Goal: Task Accomplishment & Management: Complete application form

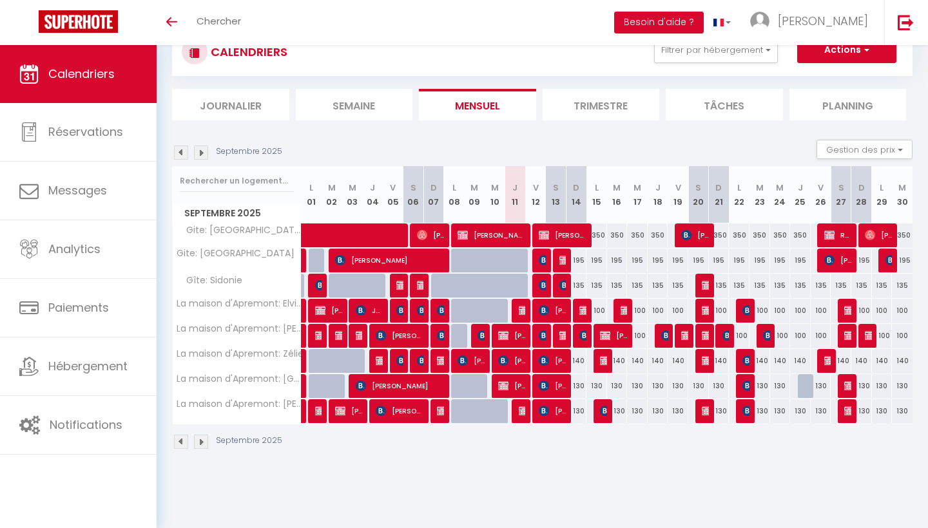
click at [521, 287] on div at bounding box center [522, 293] width 21 height 24
type input "135"
type input "Jeu 11 Septembre 2025"
type input "Ven 12 Septembre 2025"
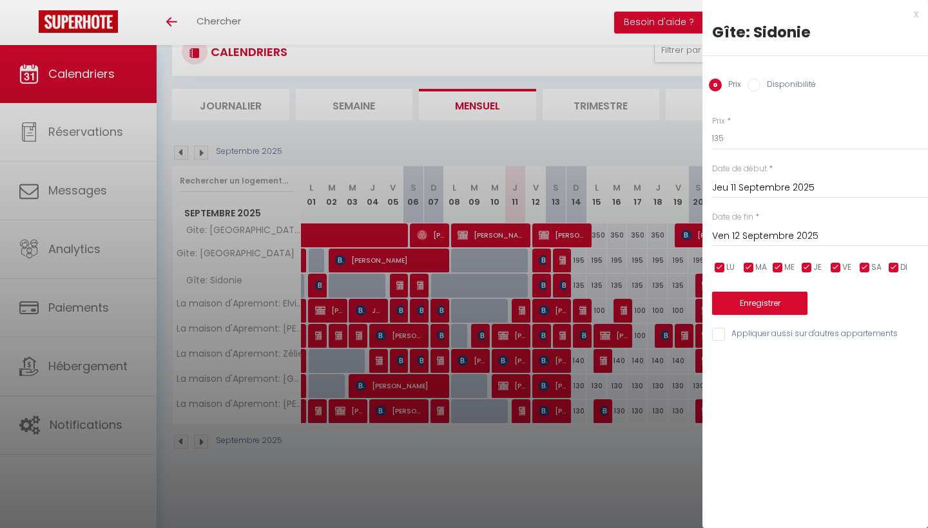
click at [519, 286] on div at bounding box center [464, 264] width 928 height 528
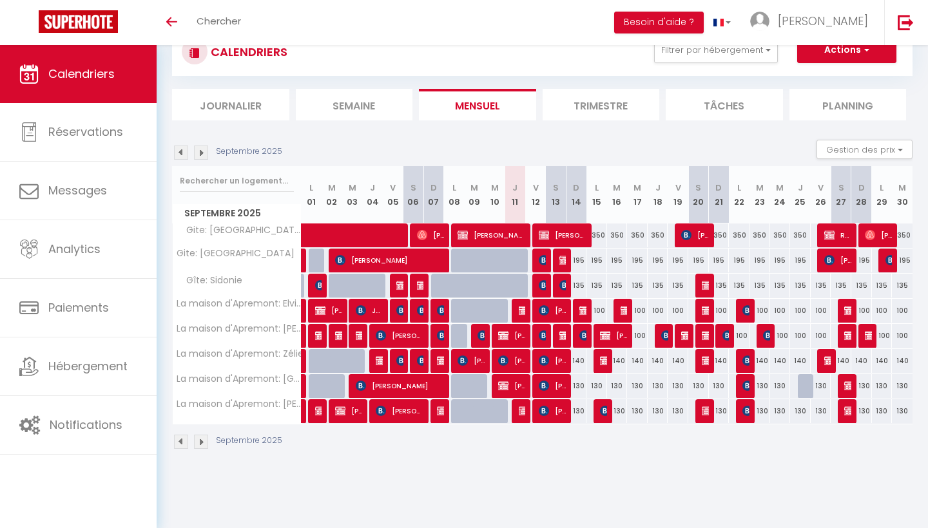
click at [519, 286] on div at bounding box center [522, 293] width 21 height 24
type input "135"
select select "1"
type input "Jeu 11 Septembre 2025"
type input "Ven 12 Septembre 2025"
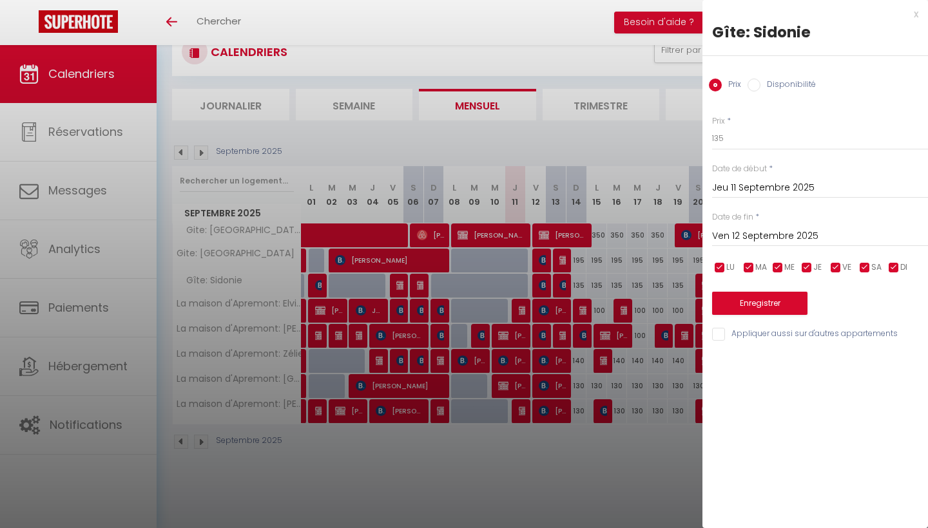
click at [757, 86] on input "Disponibilité" at bounding box center [754, 85] width 13 height 13
radio input "true"
radio input "false"
select select "0"
click at [753, 303] on button "Enregistrer" at bounding box center [759, 304] width 95 height 23
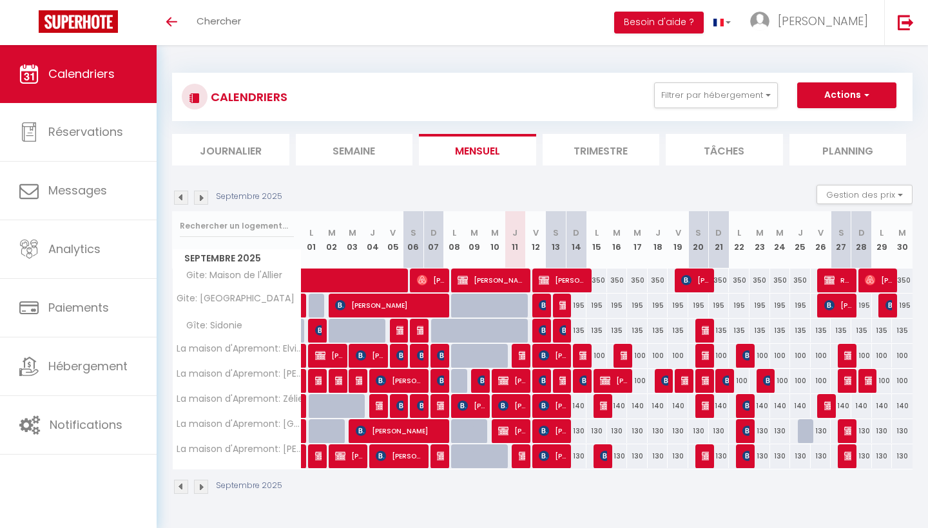
click at [523, 330] on div at bounding box center [522, 338] width 21 height 24
type input "135"
type input "Jeu 11 Septembre 2025"
type input "Ven 12 Septembre 2025"
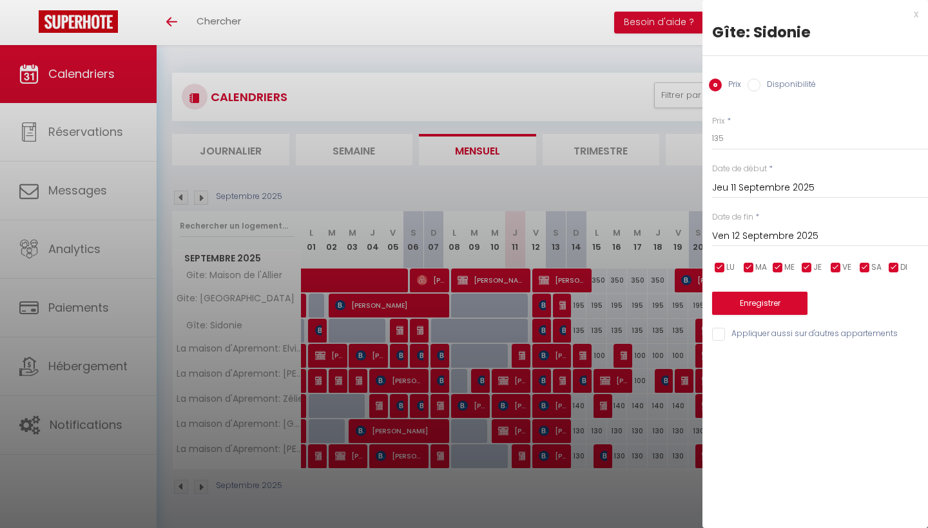
click at [756, 79] on input "Disponibilité" at bounding box center [754, 85] width 13 height 13
radio input "true"
radio input "false"
click at [745, 304] on button "Enregistrer" at bounding box center [759, 304] width 95 height 23
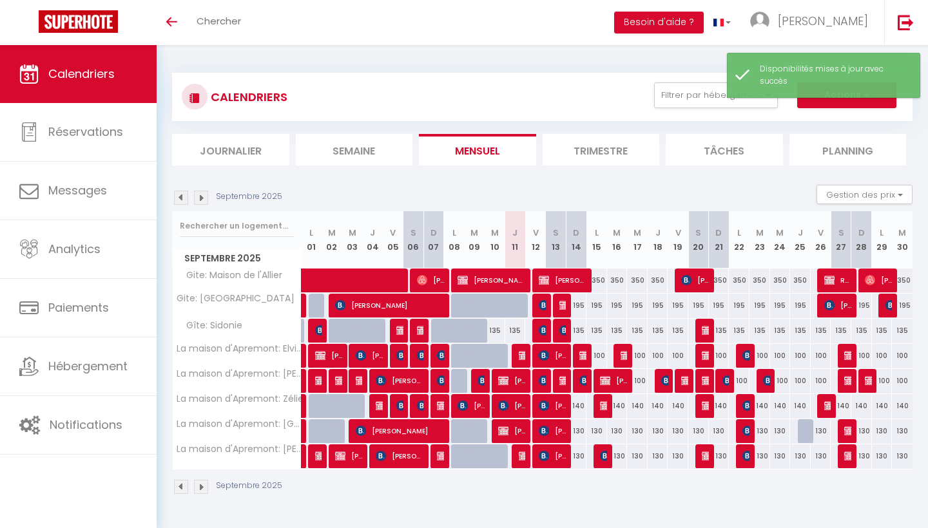
click at [512, 329] on div "135" at bounding box center [515, 331] width 21 height 24
select select "1"
type input "Jeu 11 Septembre 2025"
type input "Ven 12 Septembre 2025"
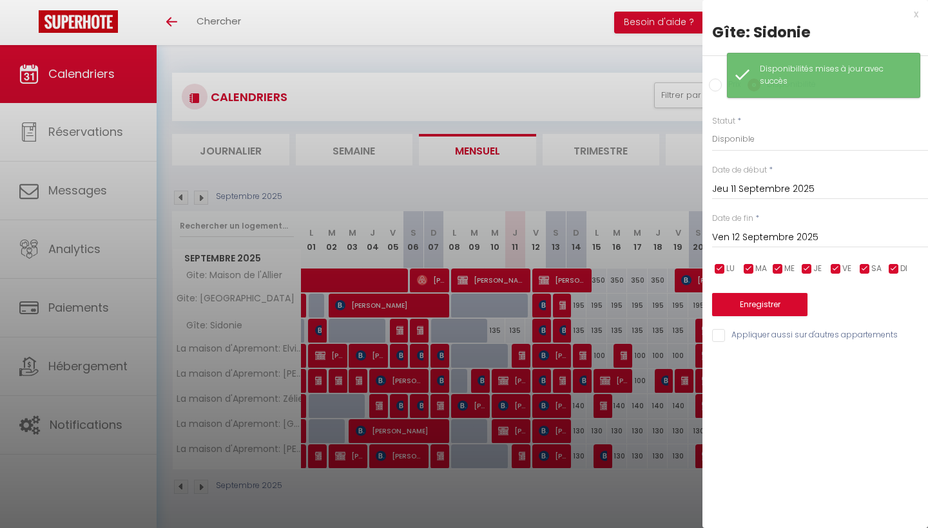
click at [585, 201] on div at bounding box center [464, 264] width 928 height 528
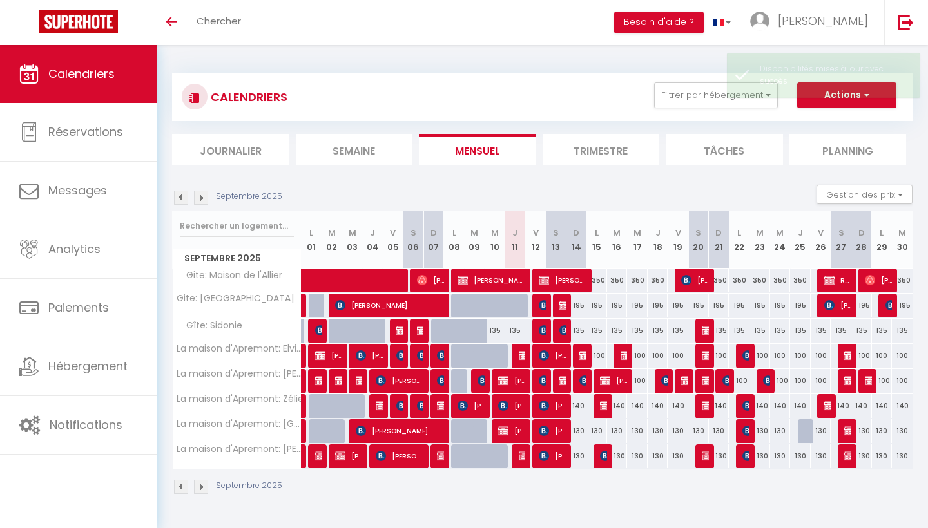
click at [825, 99] on button "Actions" at bounding box center [846, 95] width 99 height 26
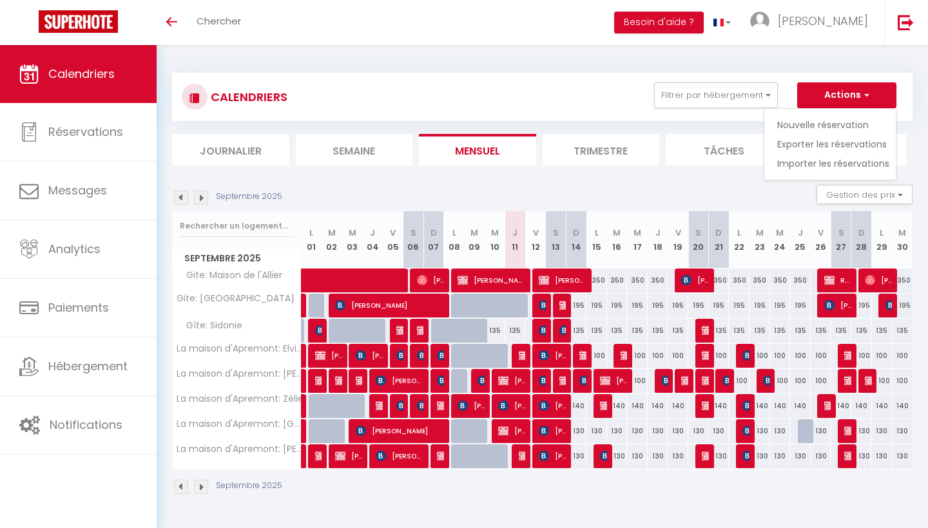
click at [818, 124] on link "Nouvelle réservation" at bounding box center [833, 124] width 112 height 19
select select
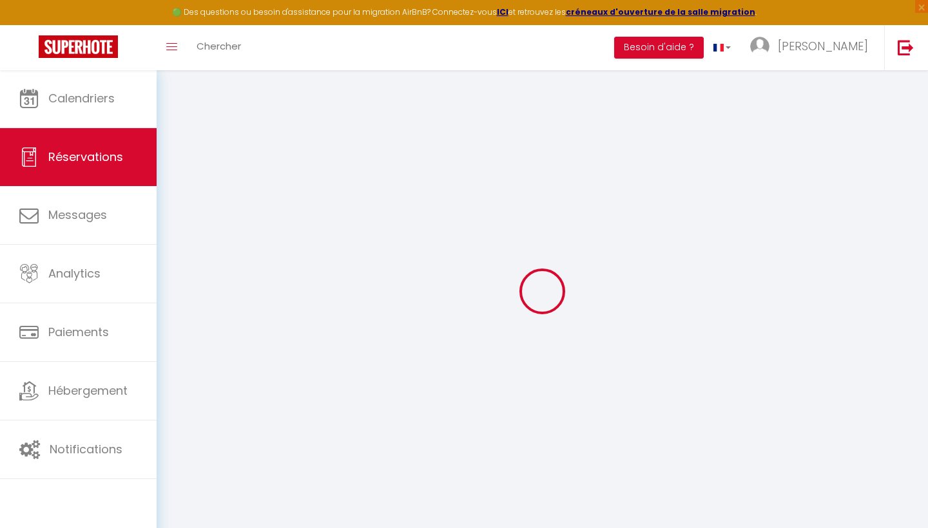
select select
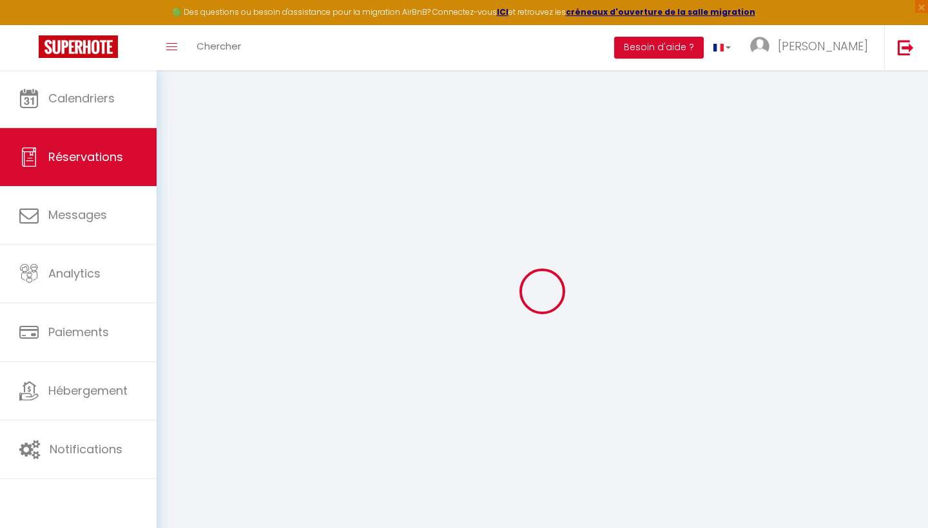
select select
checkbox input "false"
select select
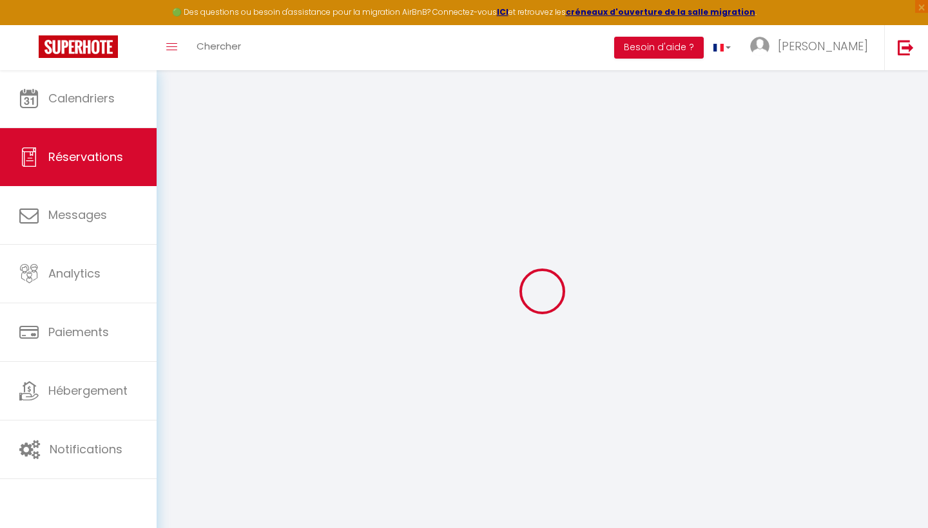
select select
checkbox input "false"
select select
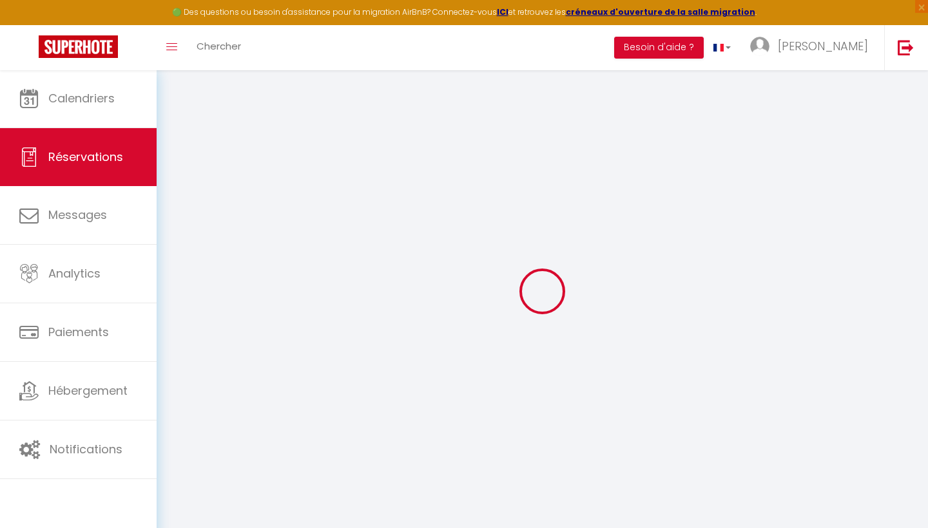
select select
checkbox input "false"
select select
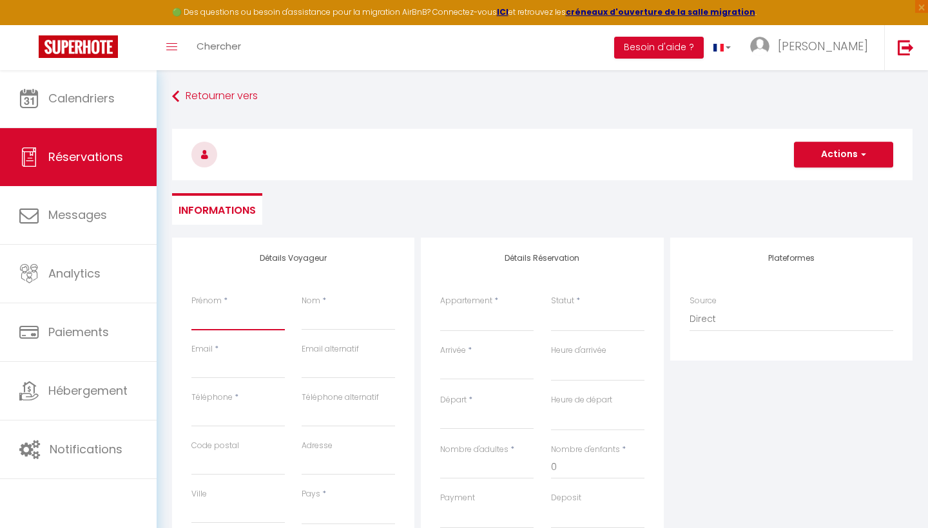
click at [227, 322] on input "Prénom" at bounding box center [237, 318] width 93 height 23
type input "L"
select select
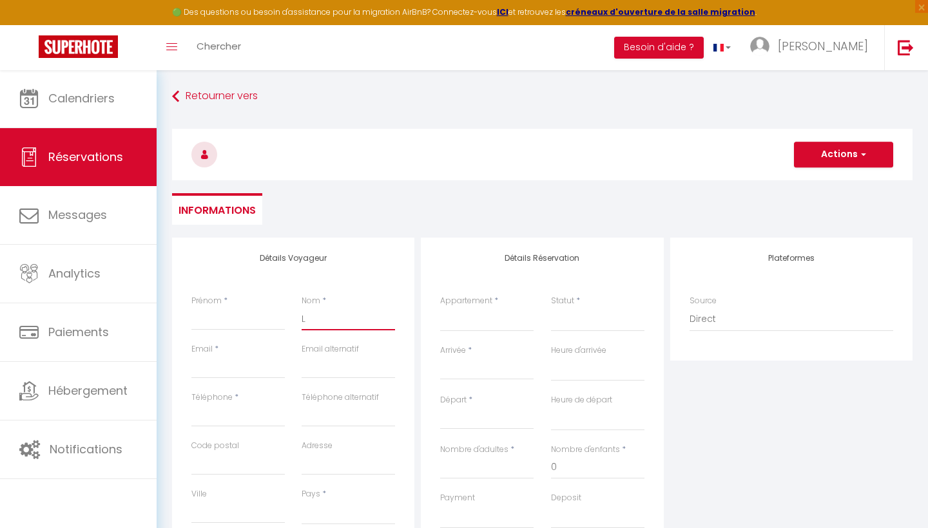
select select
checkbox input "false"
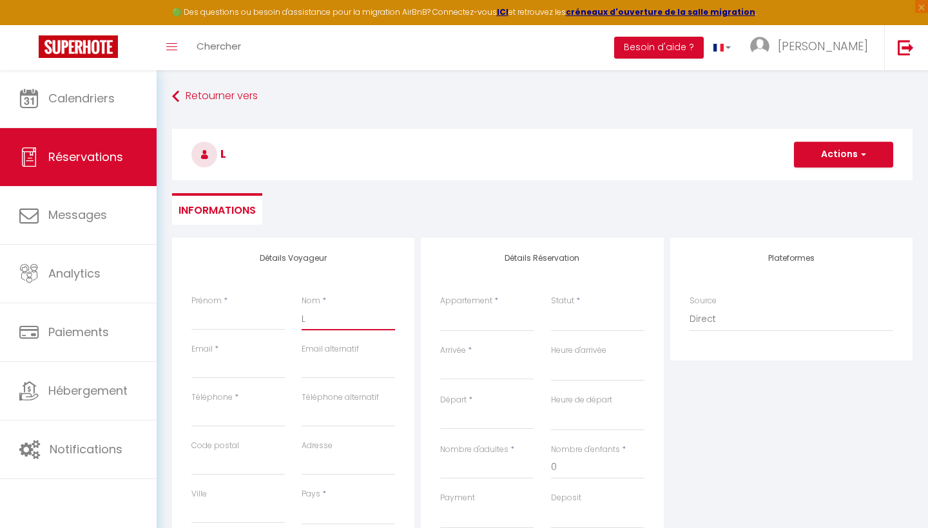
type input "LI"
select select
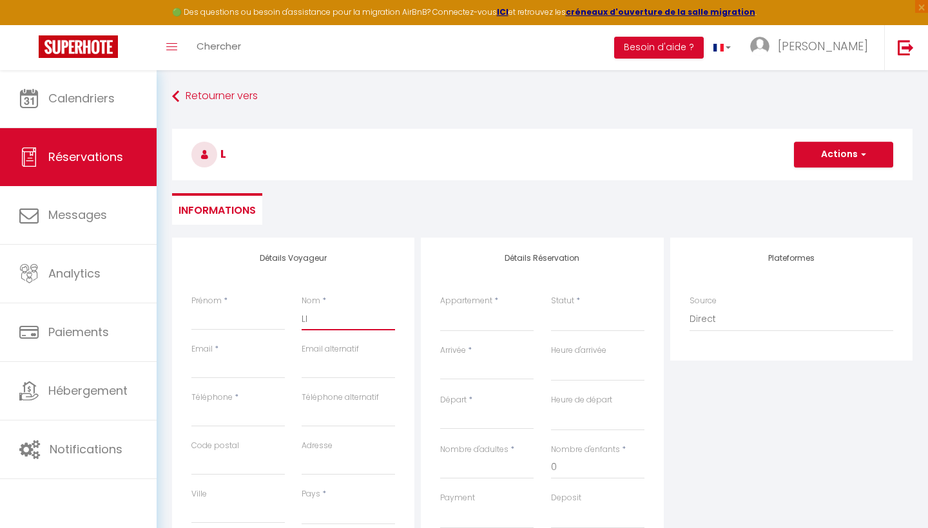
select select
checkbox input "false"
type input "LIE"
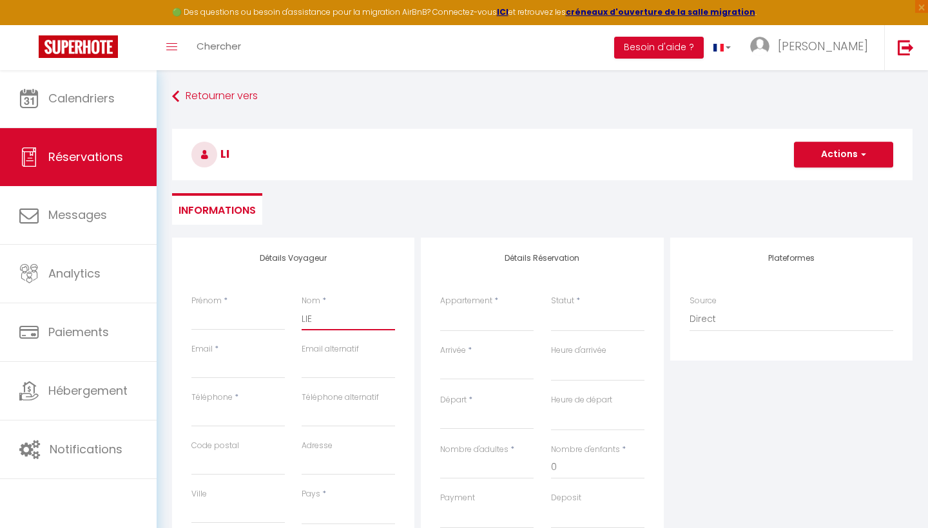
select select
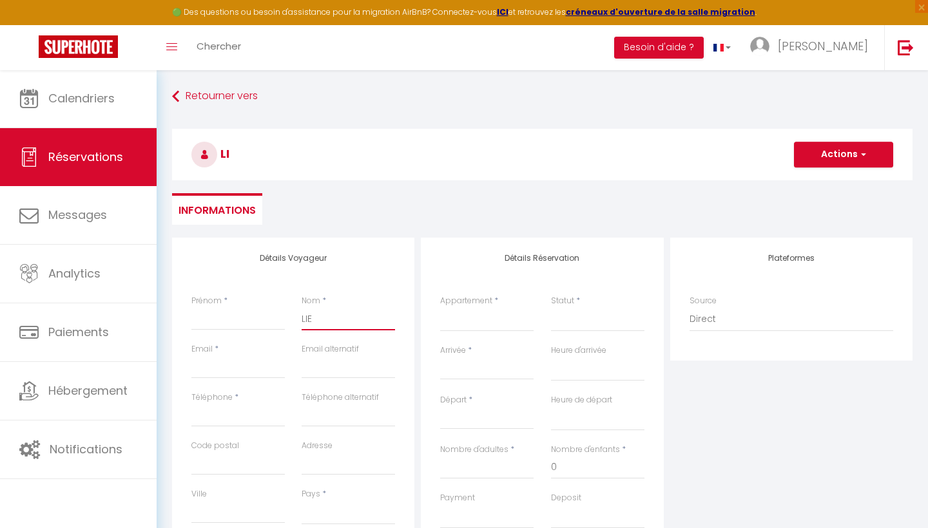
select select
checkbox input "false"
type input "LIET"
select select
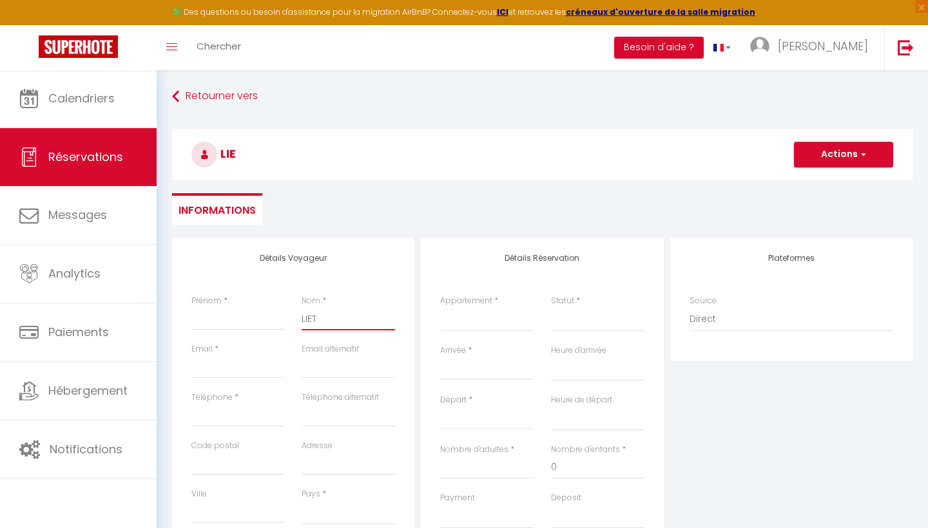
select select
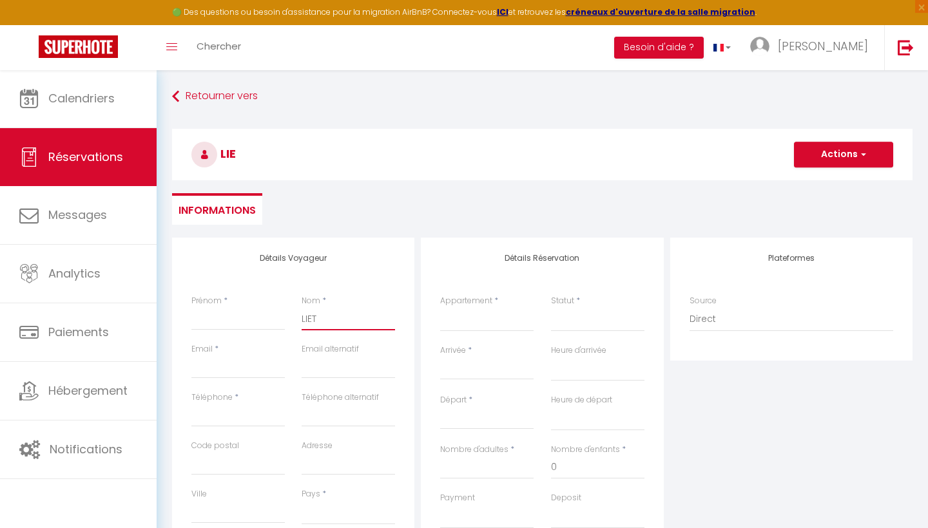
select select
checkbox input "false"
type input "LIET"
click at [226, 325] on input "Prénom" at bounding box center [237, 318] width 93 height 23
type input "M"
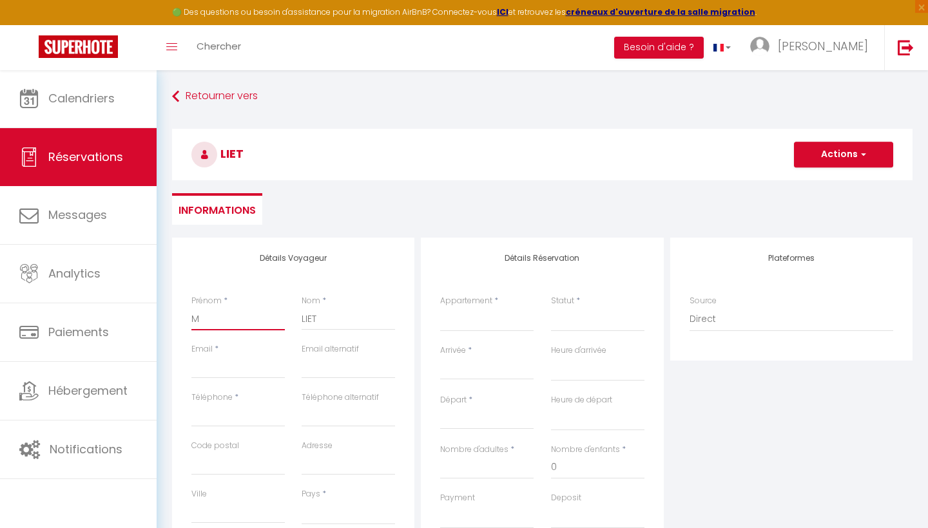
select select
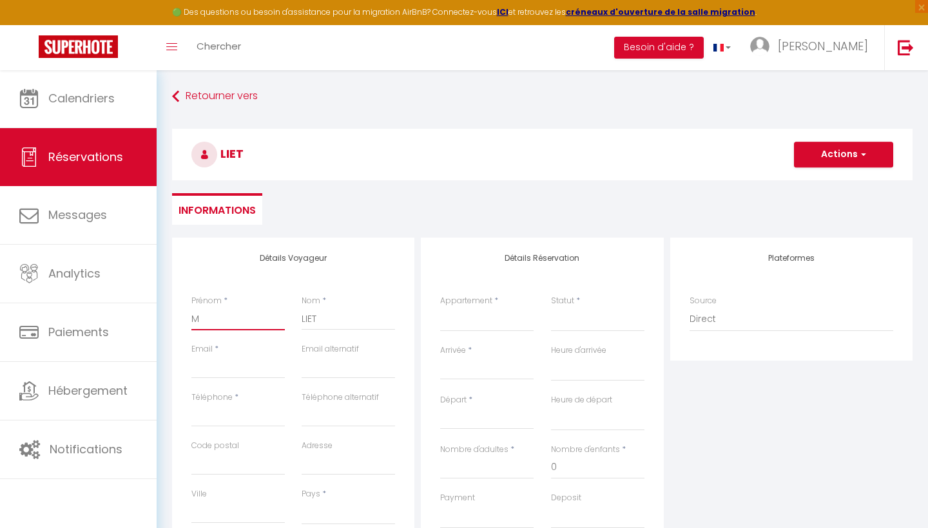
select select
checkbox input "false"
type input "Mi"
select select
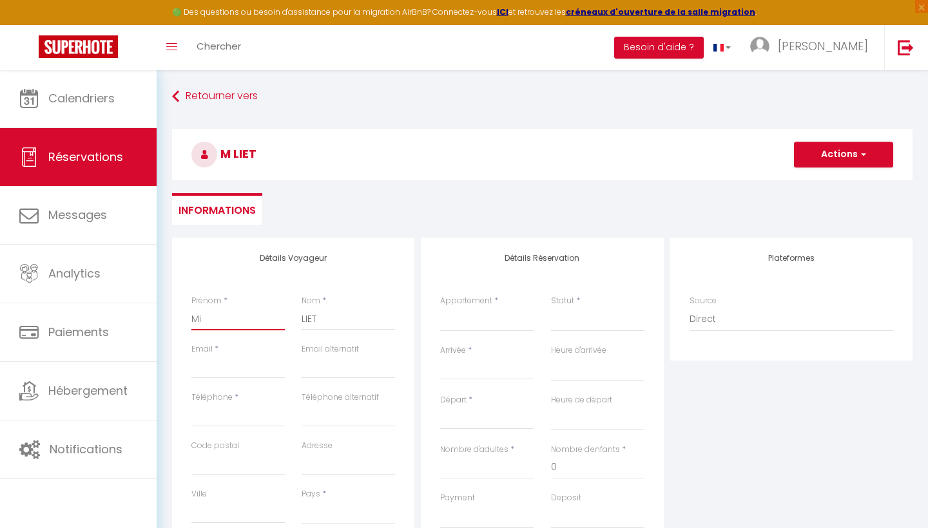
select select
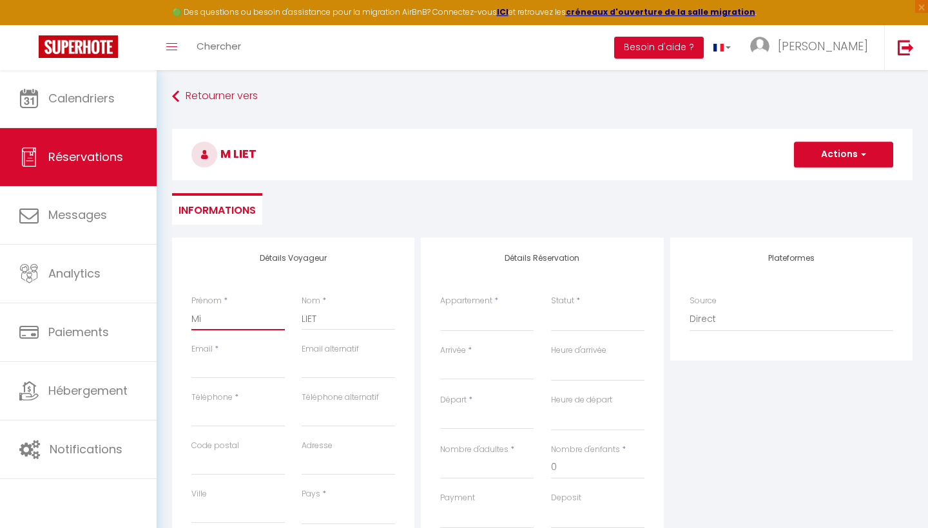
select select
checkbox input "false"
type input "Mic"
select select
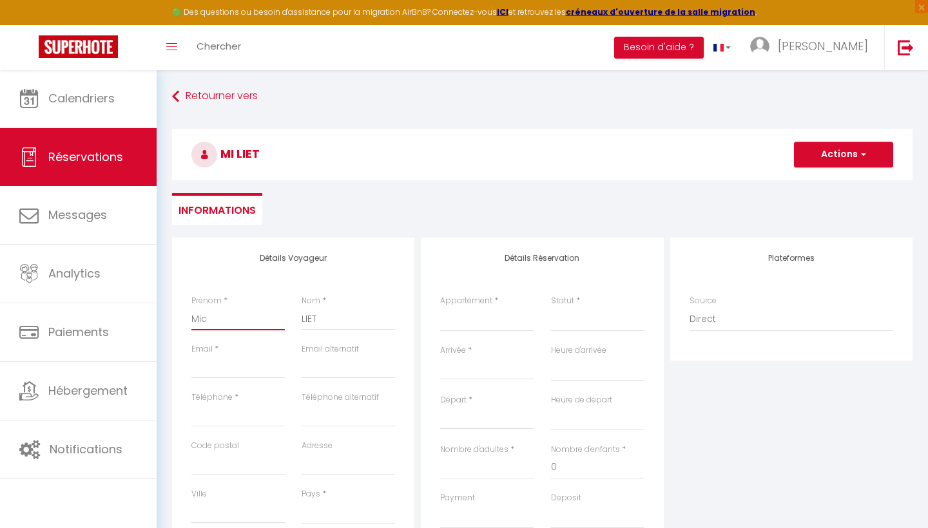
select select
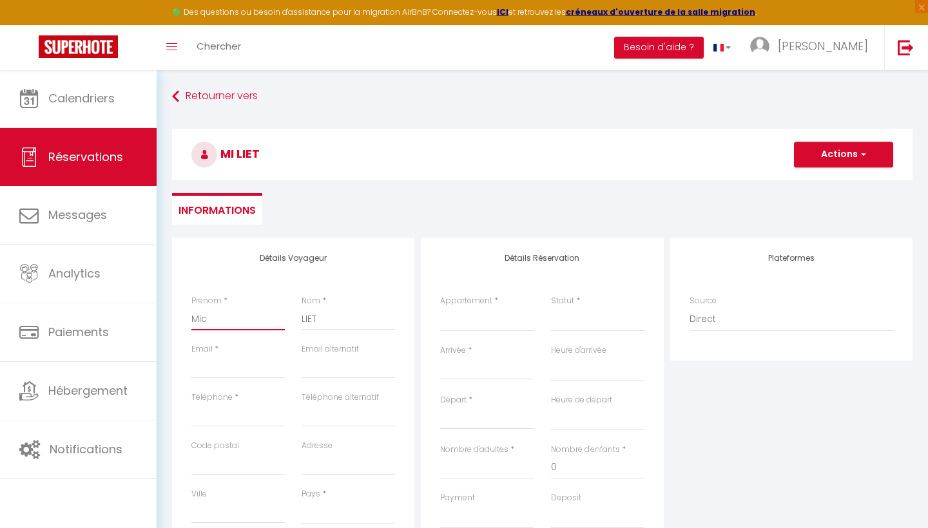
checkbox input "false"
type input "Mich"
select select
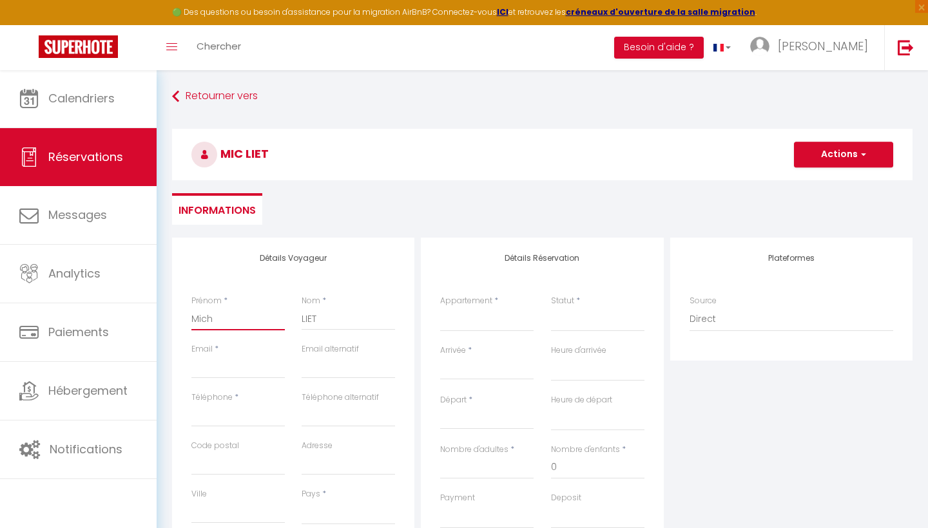
select select
checkbox input "false"
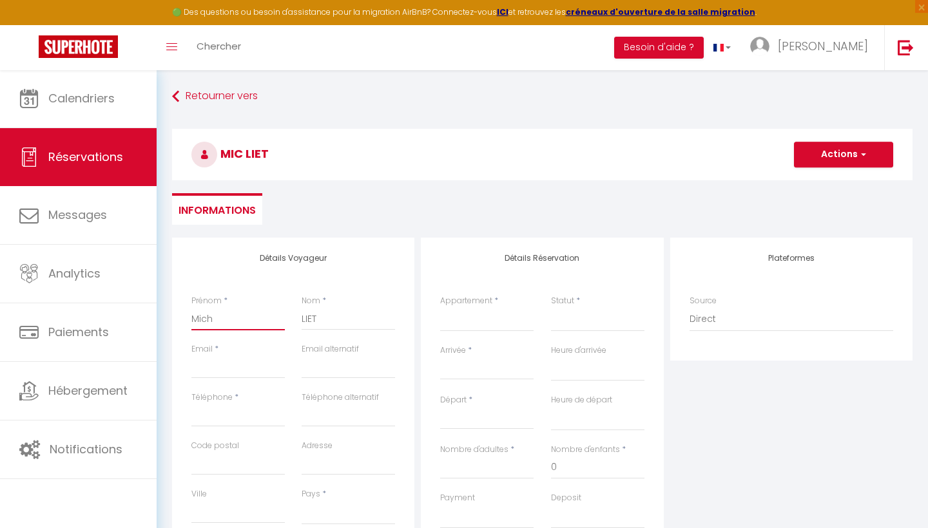
type input "Miche"
select select
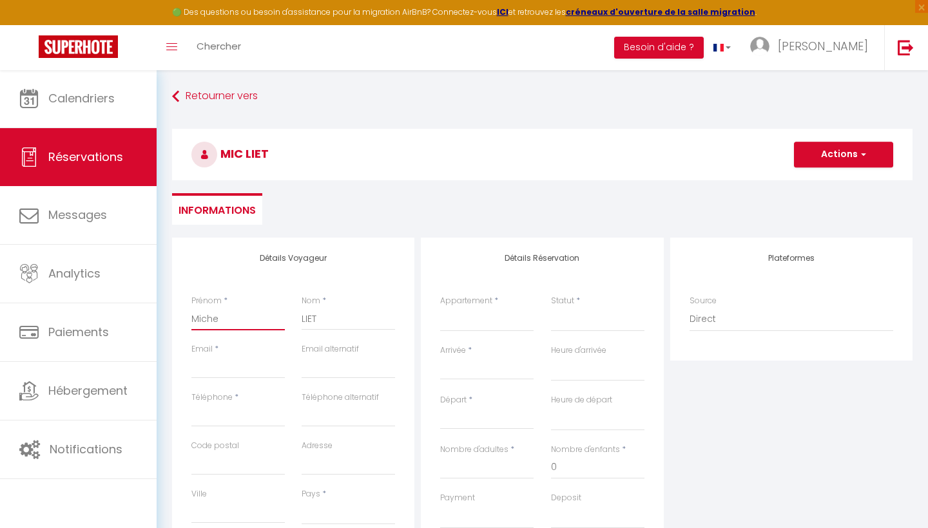
select select
checkbox input "false"
type input "[PERSON_NAME]"
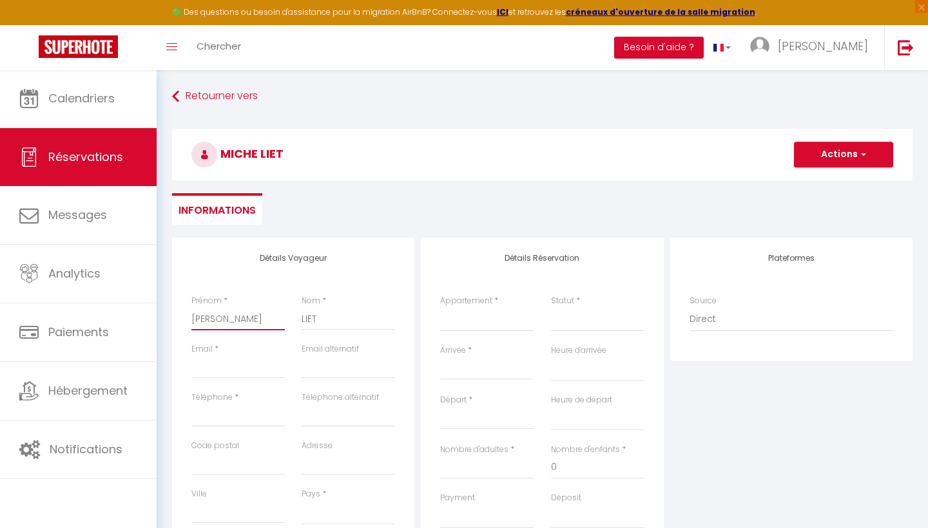
select select
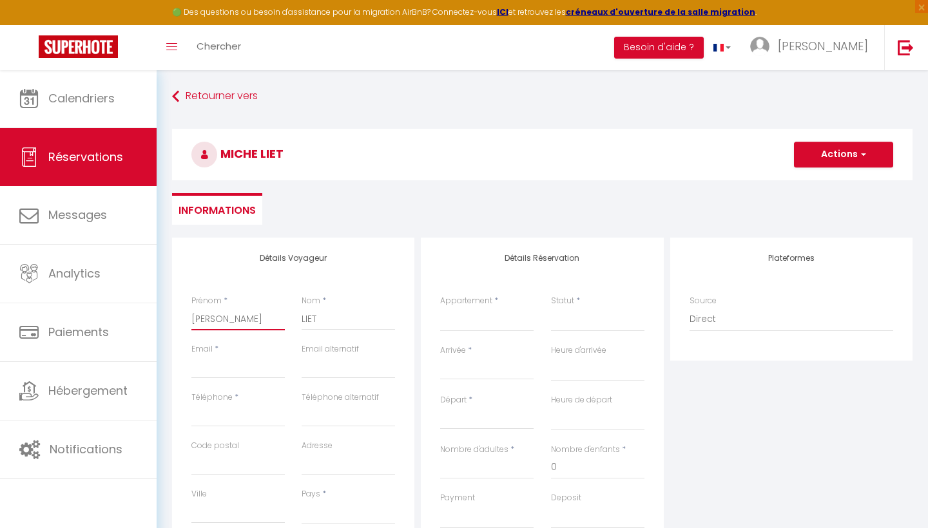
select select
checkbox input "false"
type input "[PERSON_NAME]"
type input "l"
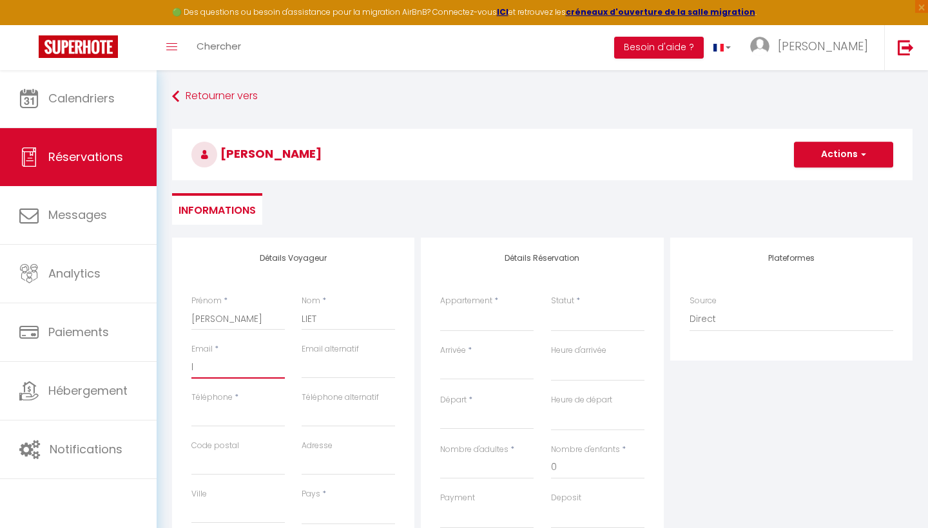
select select
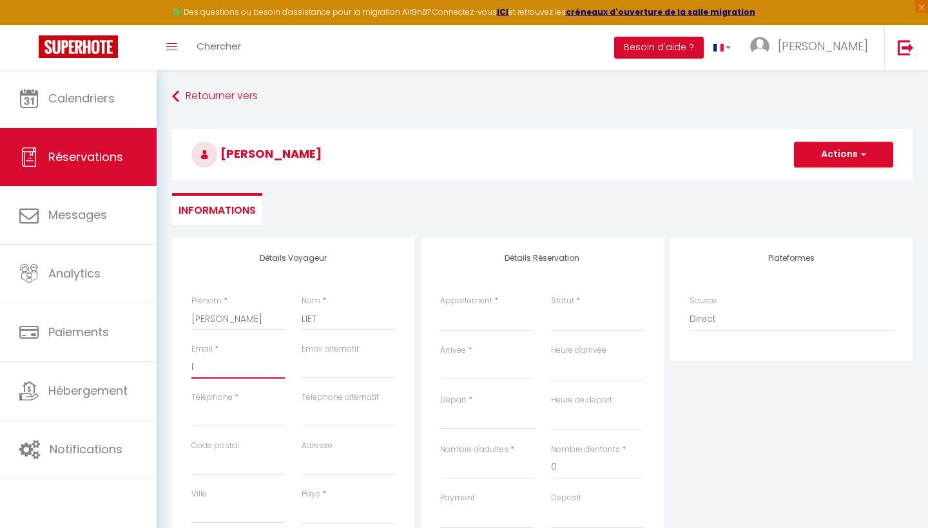
select select
checkbox input "false"
type input "lu"
select select
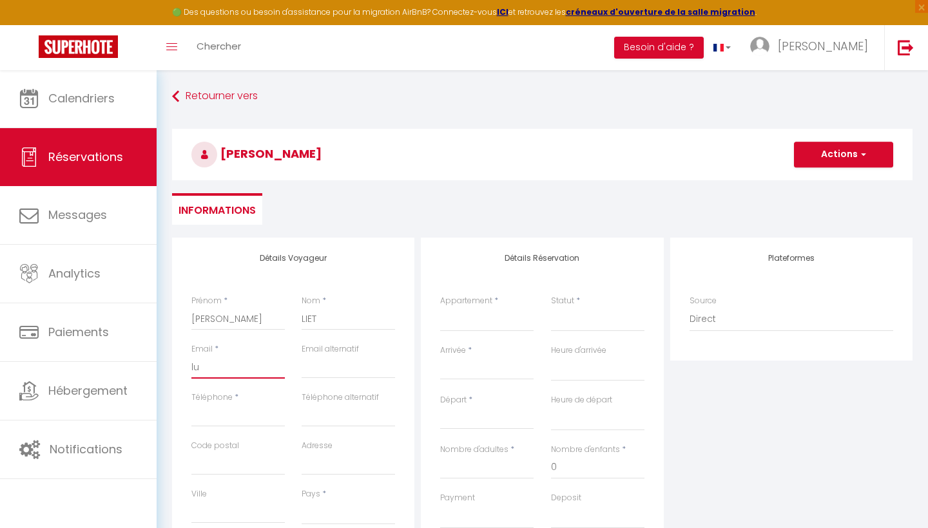
select select
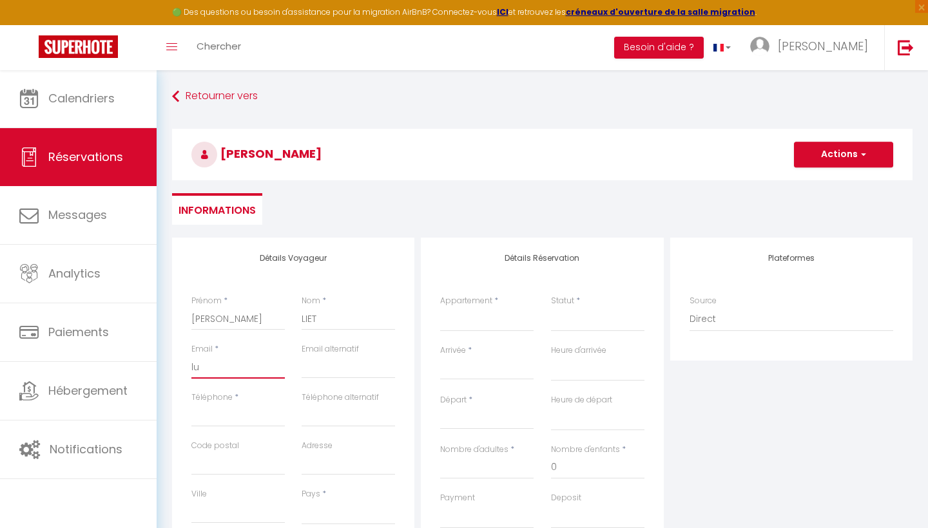
select select
checkbox input "false"
type input "luc"
select select
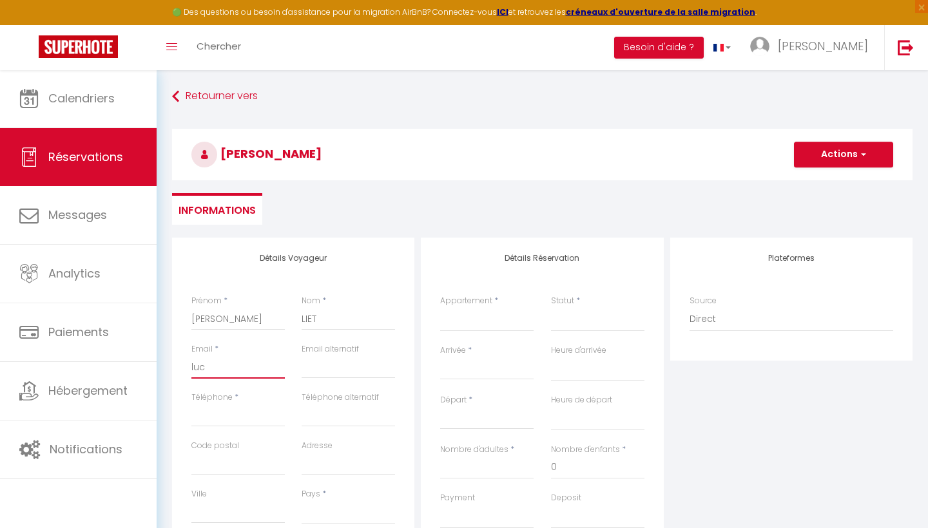
select select
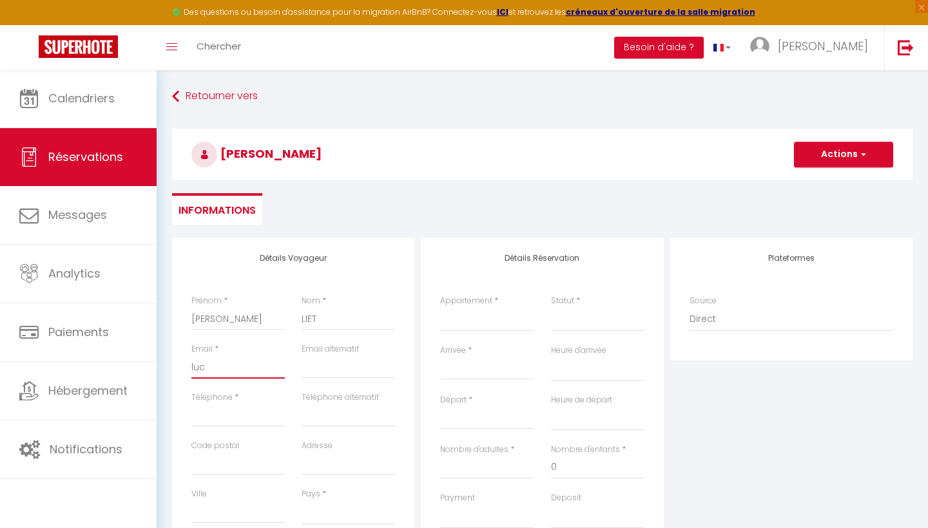
checkbox input "false"
type input "luci"
select select
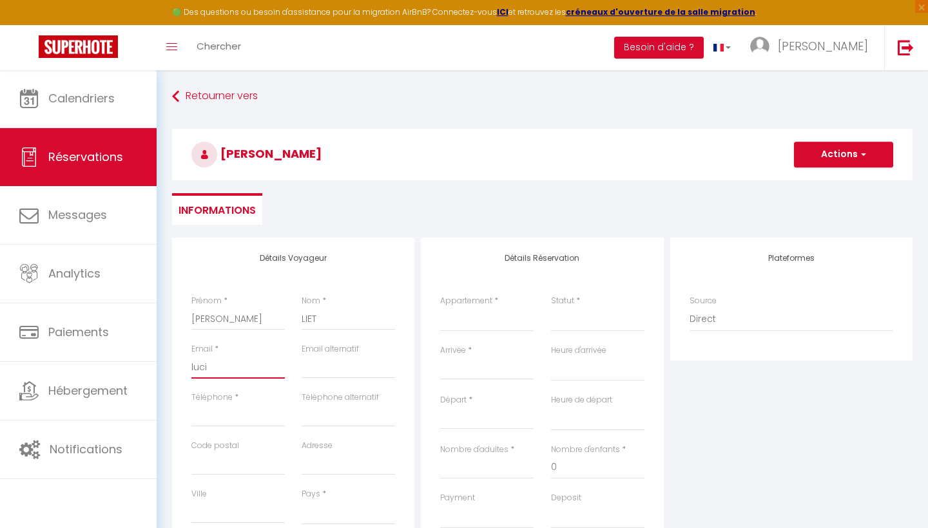
select select
checkbox input "false"
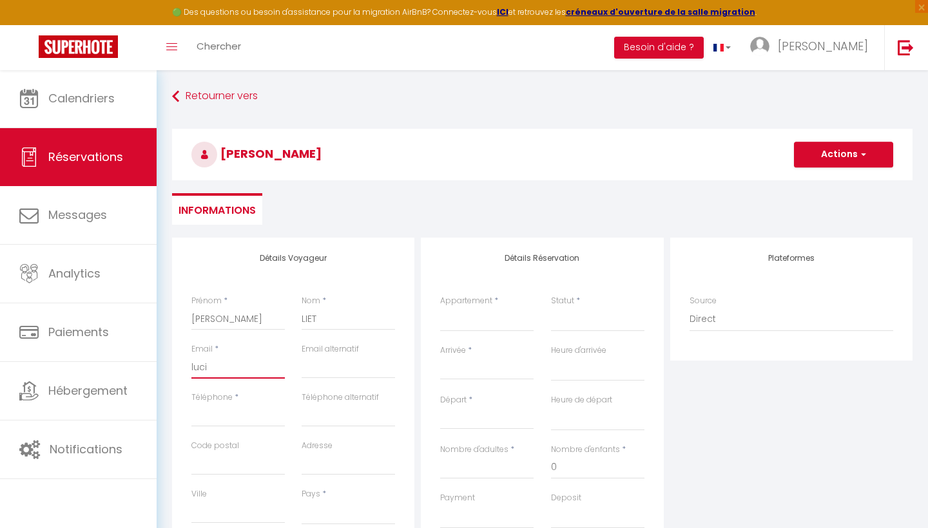
type input "[PERSON_NAME]"
select select
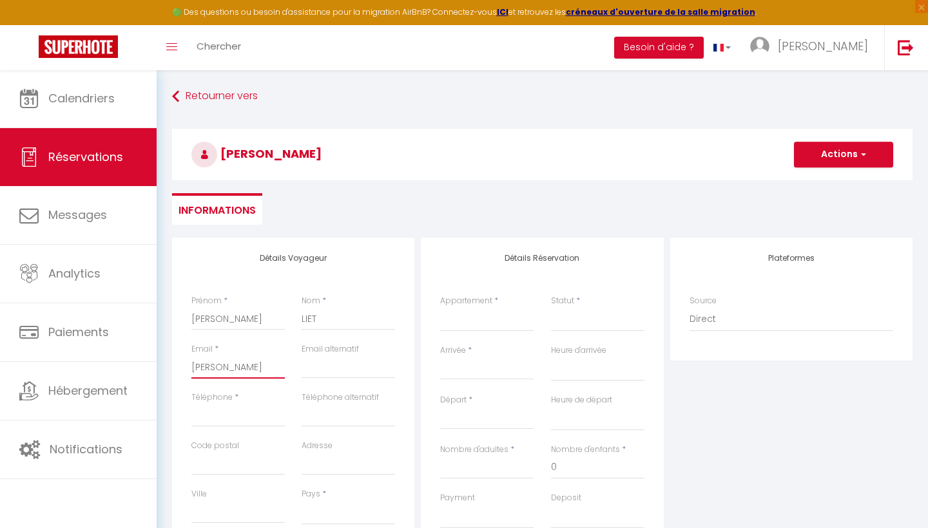
select select
checkbox input "false"
type input "[PERSON_NAME]@"
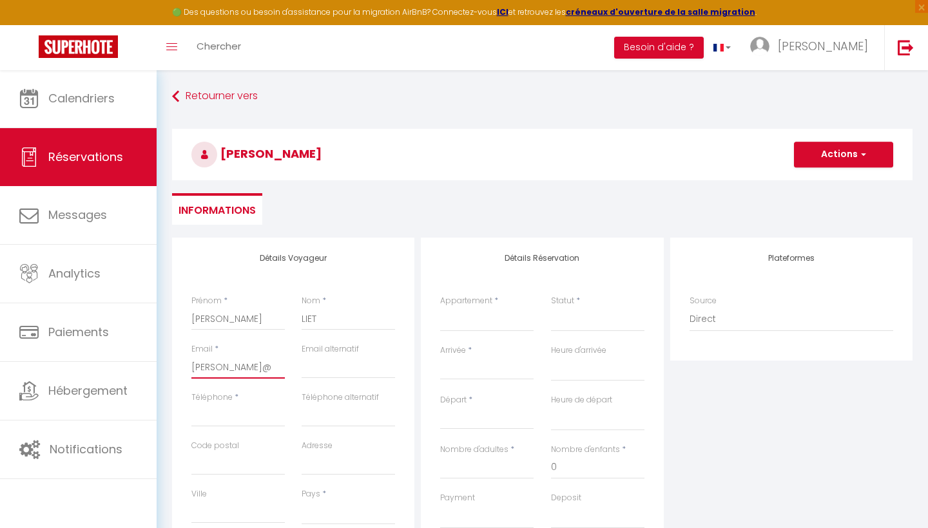
select select
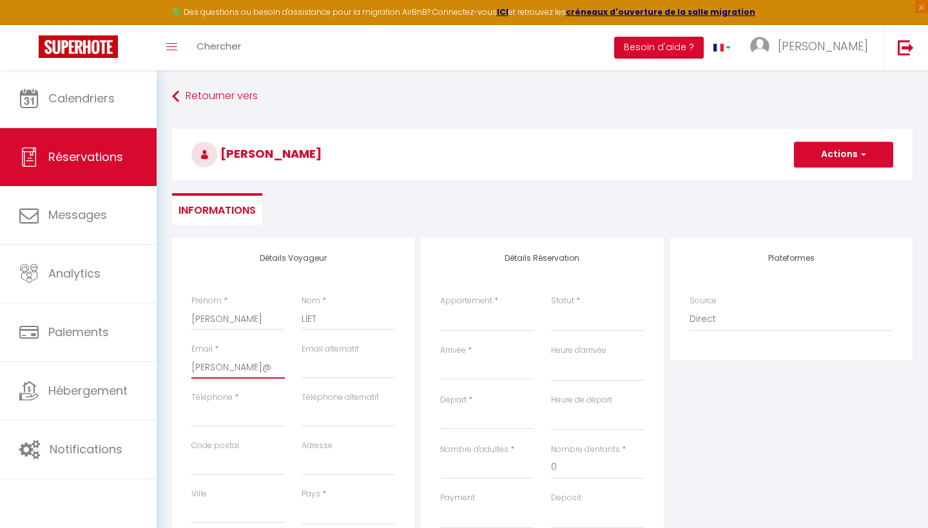
select select
checkbox input "false"
type input "[PERSON_NAME]"
select select
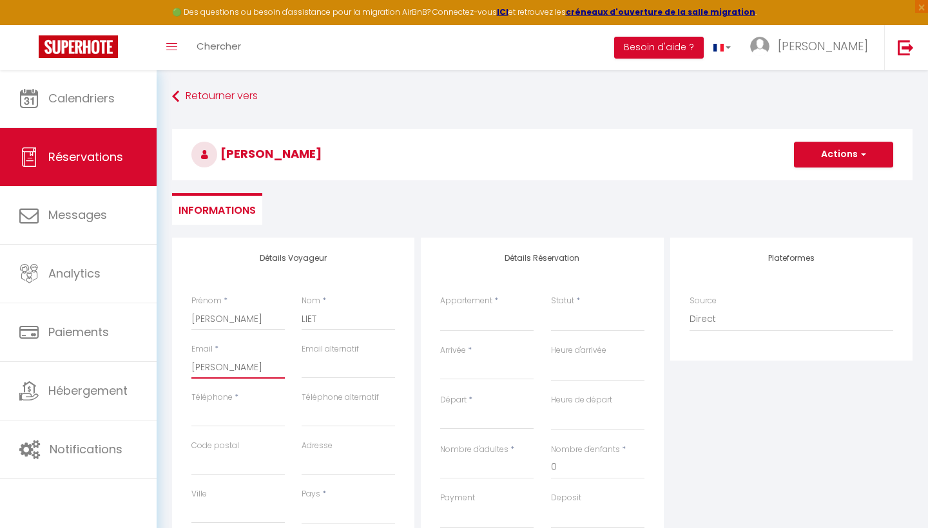
select select
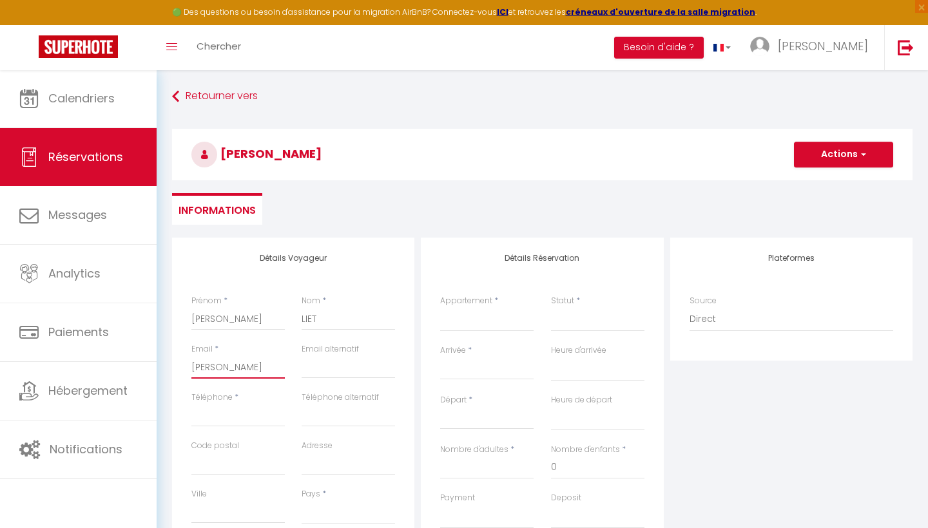
select select
checkbox input "false"
type input "[PERSON_NAME]"
select select
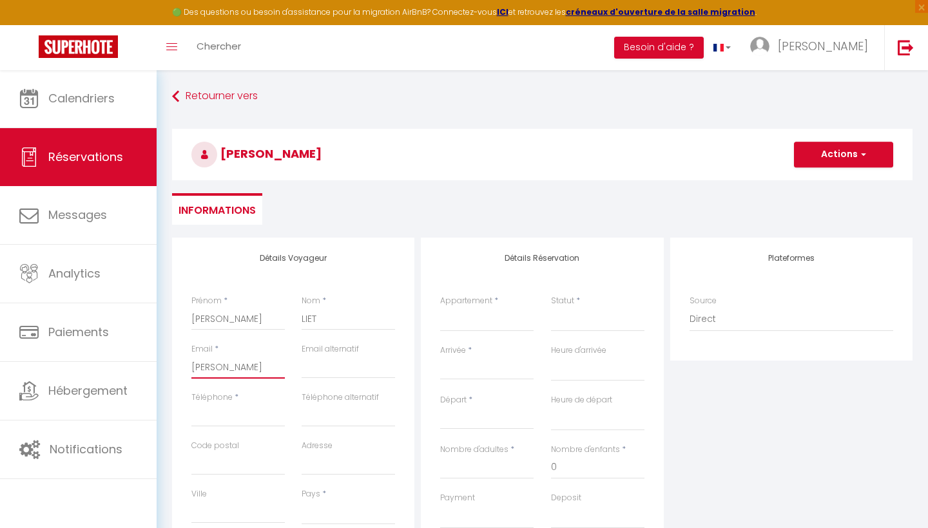
select select
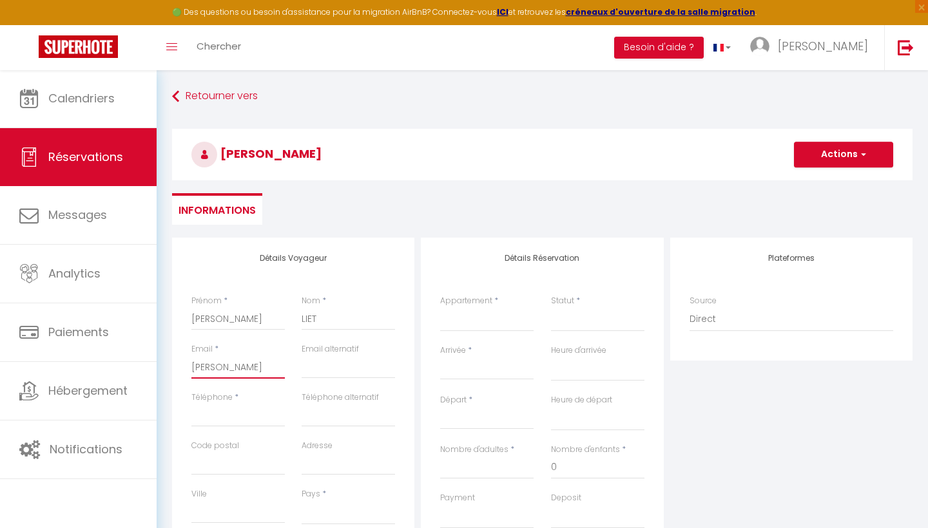
checkbox input "false"
type input "[PERSON_NAME]"
select select
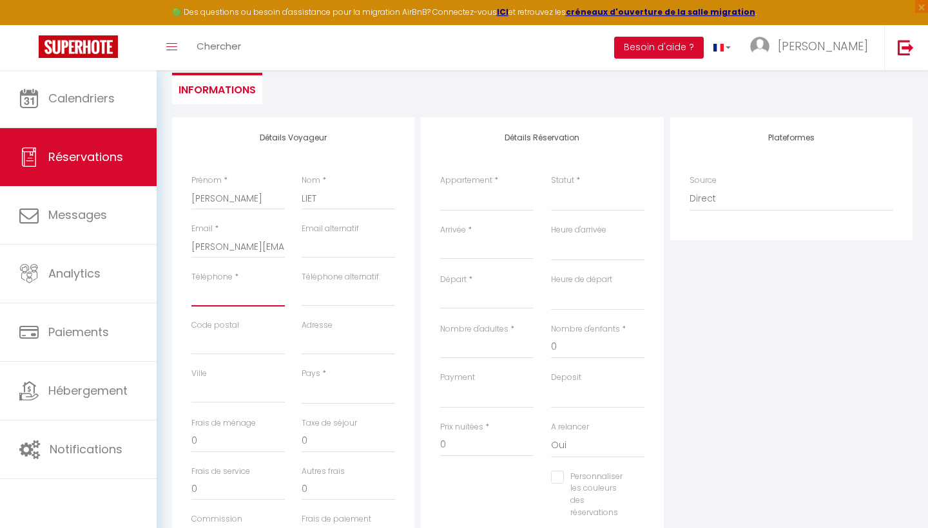
scroll to position [121, 0]
click at [212, 295] on input "Téléphone" at bounding box center [237, 294] width 93 height 23
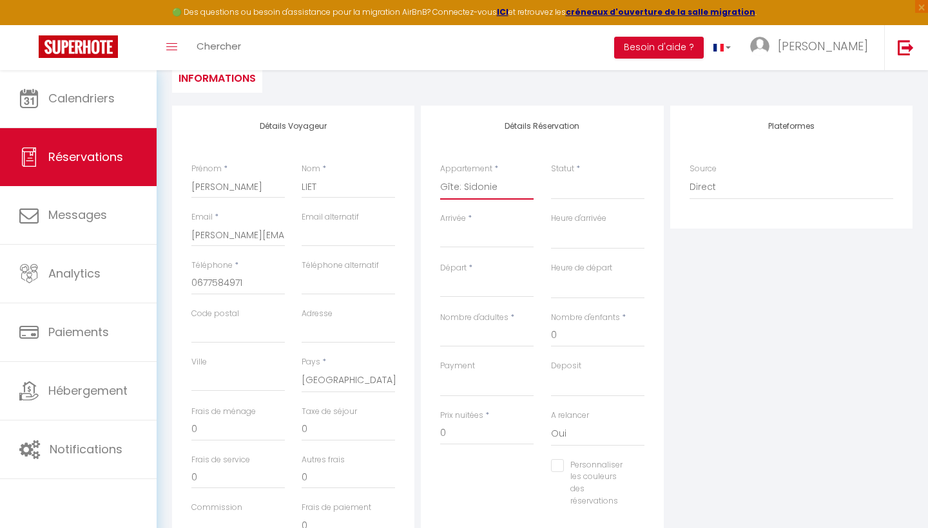
scroll to position [121, 0]
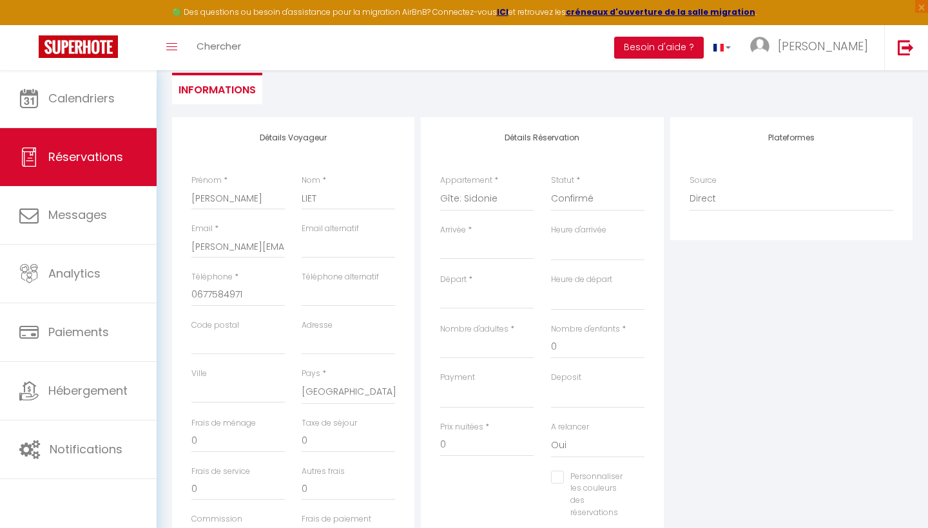
click at [479, 247] on input "Arrivée" at bounding box center [486, 249] width 93 height 17
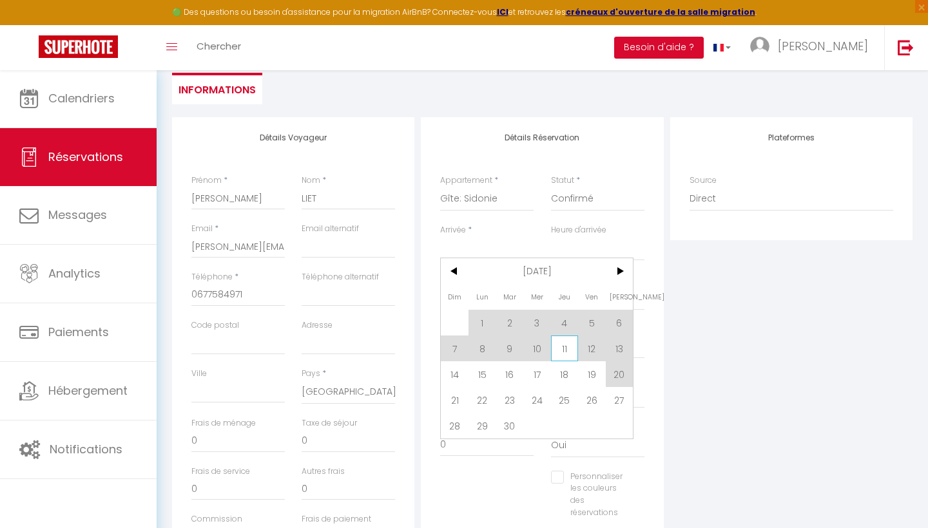
click at [565, 348] on span "11" at bounding box center [565, 349] width 28 height 26
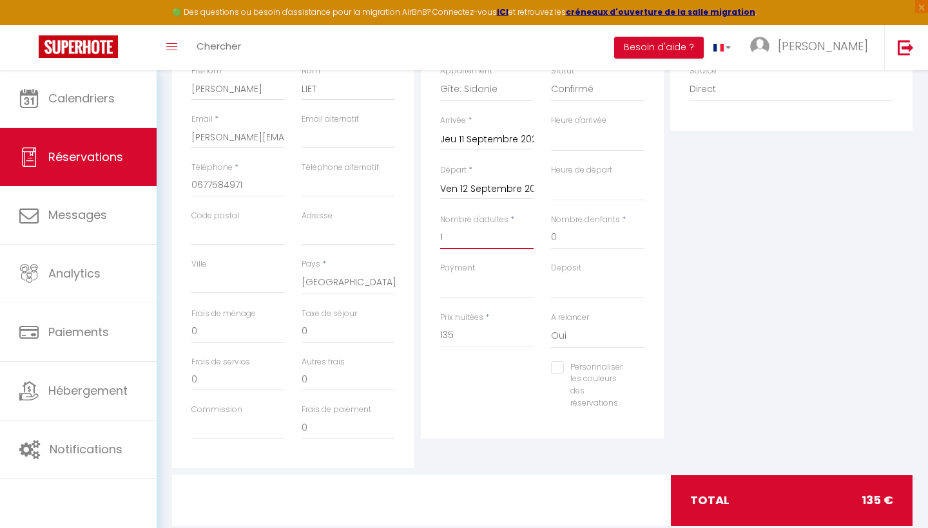
scroll to position [252, 0]
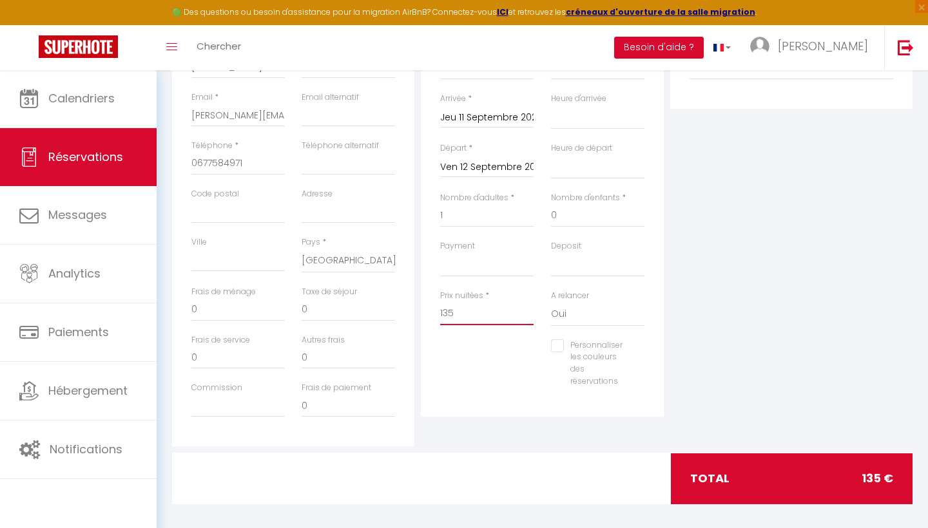
click at [487, 309] on input "135" at bounding box center [486, 313] width 93 height 23
click at [521, 360] on div "Personnaliser les couleurs des réservations #D7092E" at bounding box center [542, 370] width 221 height 61
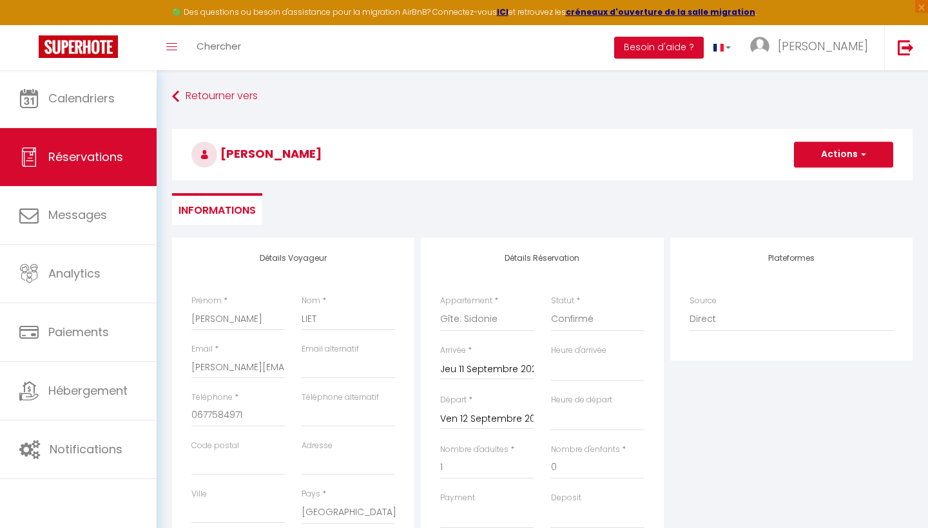
scroll to position [0, 0]
click at [846, 157] on button "Actions" at bounding box center [843, 155] width 99 height 26
click at [817, 187] on link "Enregistrer" at bounding box center [831, 183] width 102 height 17
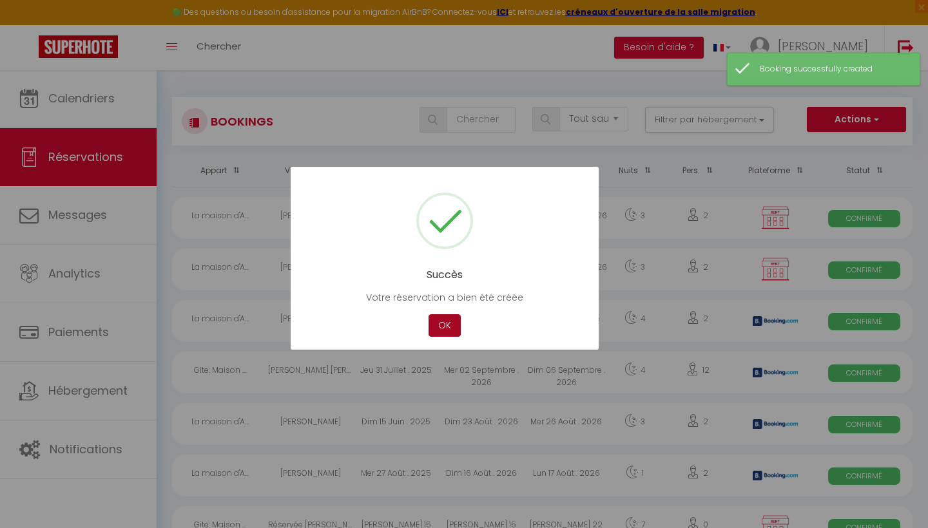
click at [441, 325] on button "OK" at bounding box center [445, 325] width 32 height 23
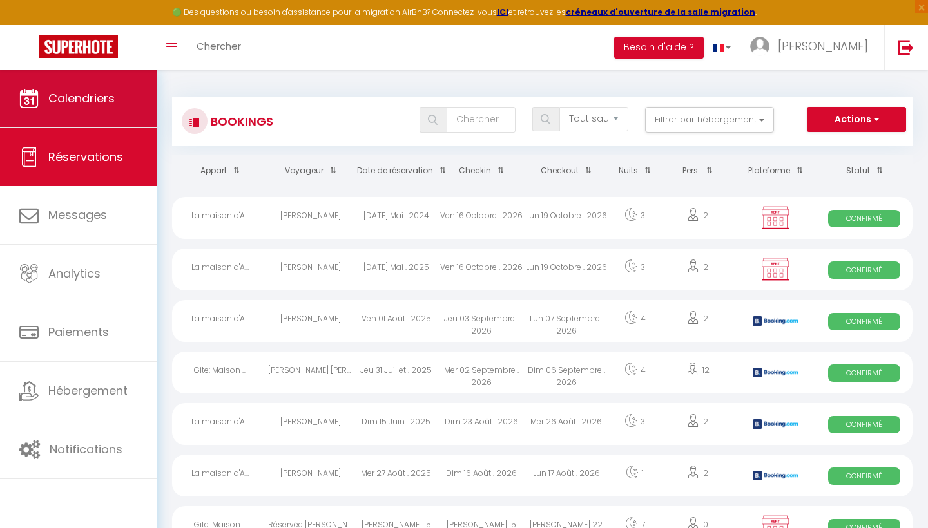
click at [86, 110] on link "Calendriers" at bounding box center [78, 99] width 157 height 58
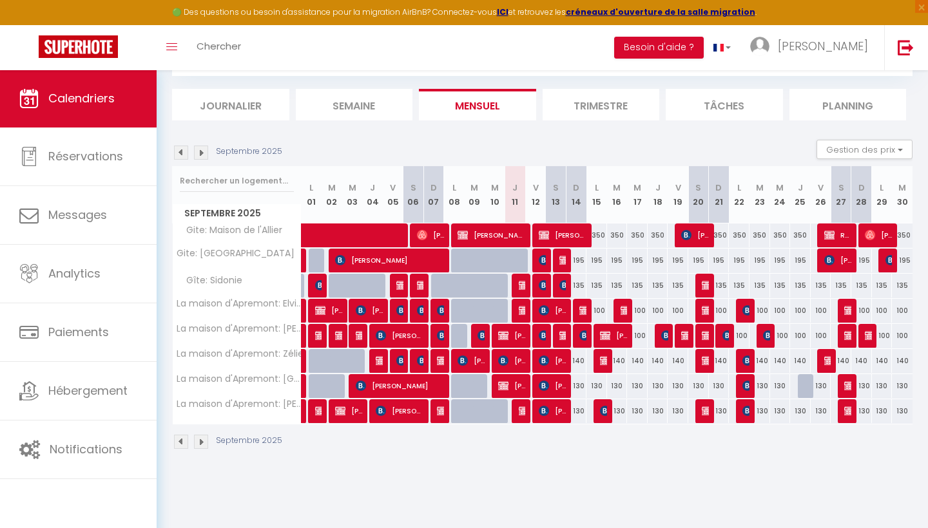
scroll to position [70, 0]
click at [521, 286] on img at bounding box center [524, 285] width 10 height 10
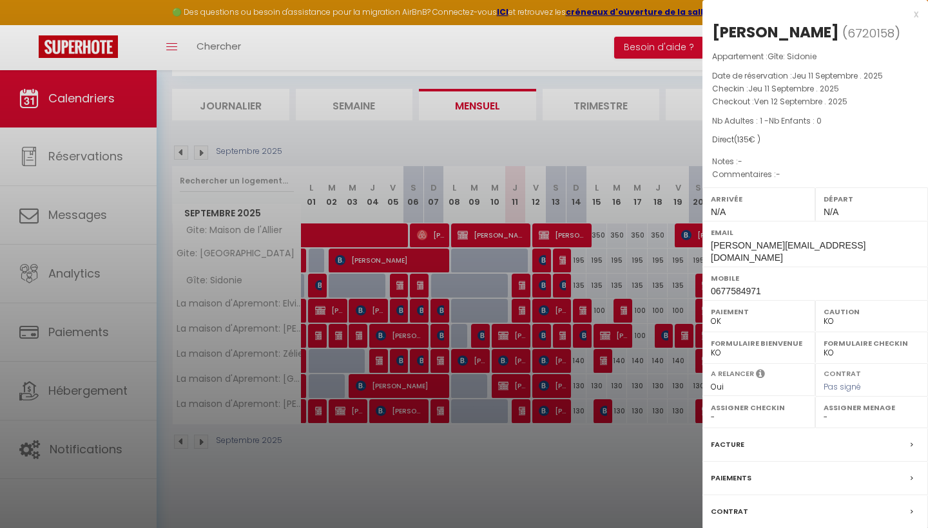
click at [521, 286] on div at bounding box center [464, 264] width 928 height 528
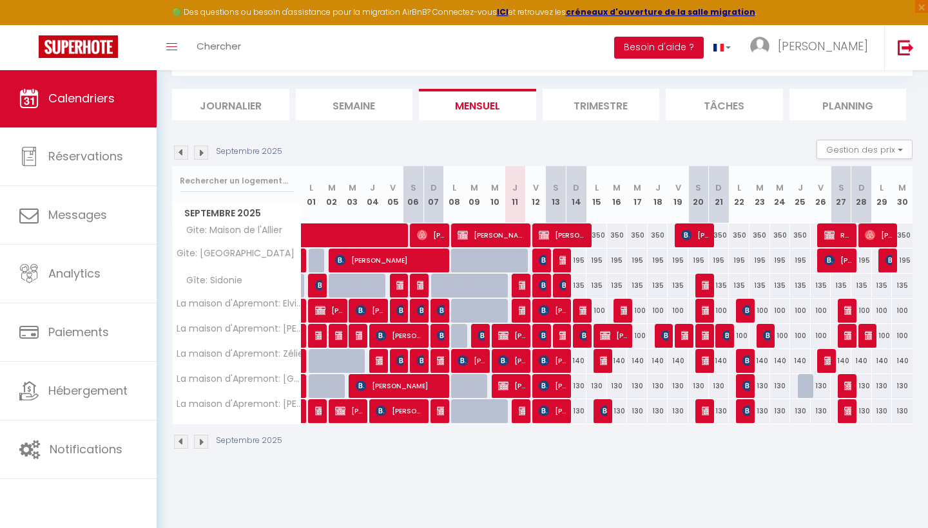
click at [521, 283] on img at bounding box center [524, 285] width 10 height 10
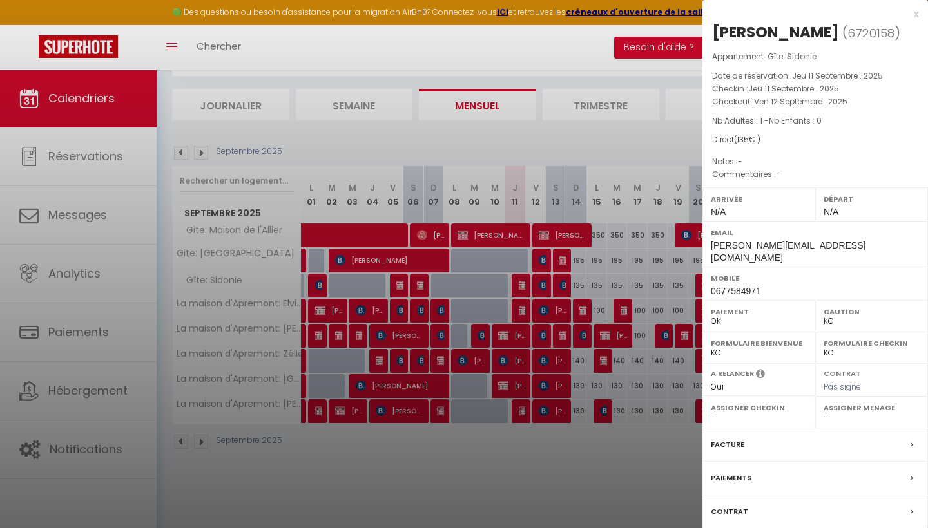
click at [521, 283] on div at bounding box center [464, 264] width 928 height 528
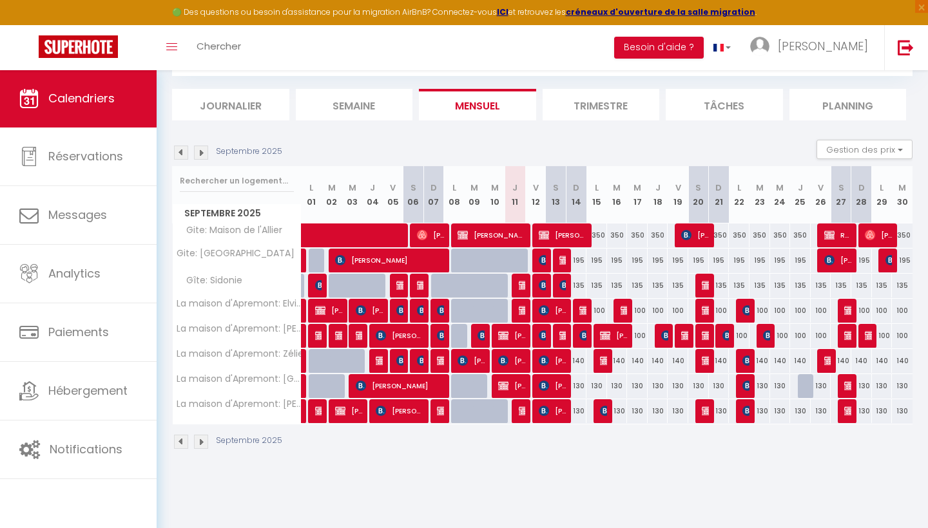
click at [521, 285] on img at bounding box center [524, 285] width 10 height 10
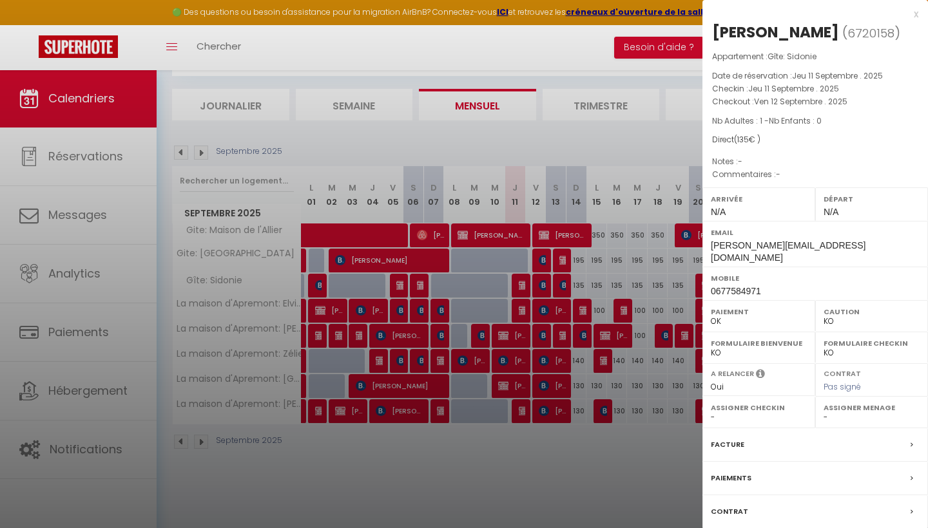
click at [661, 140] on div at bounding box center [464, 264] width 928 height 528
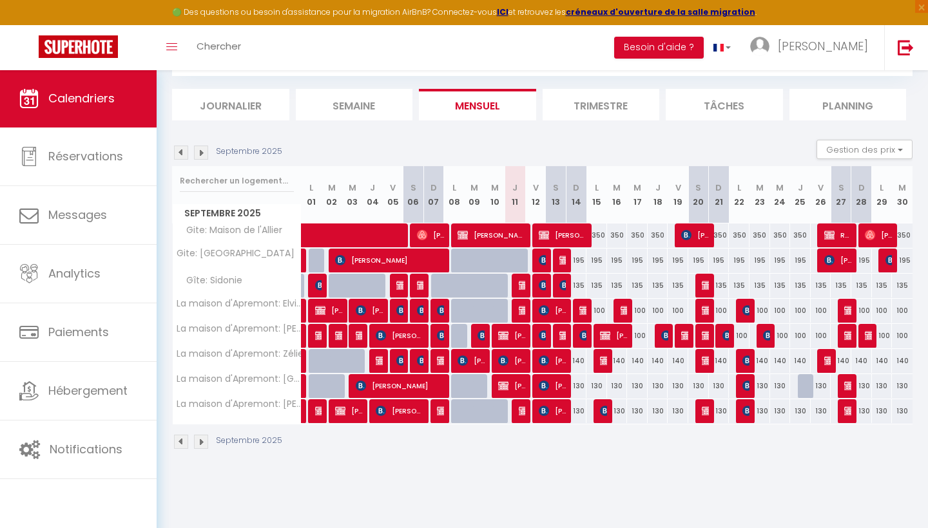
click at [524, 284] on img at bounding box center [524, 285] width 10 height 10
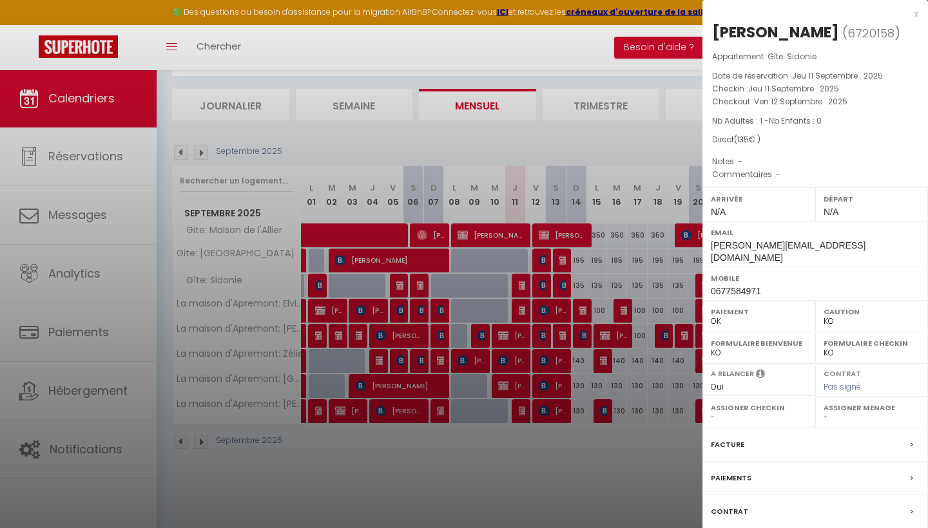
click at [524, 284] on div at bounding box center [464, 264] width 928 height 528
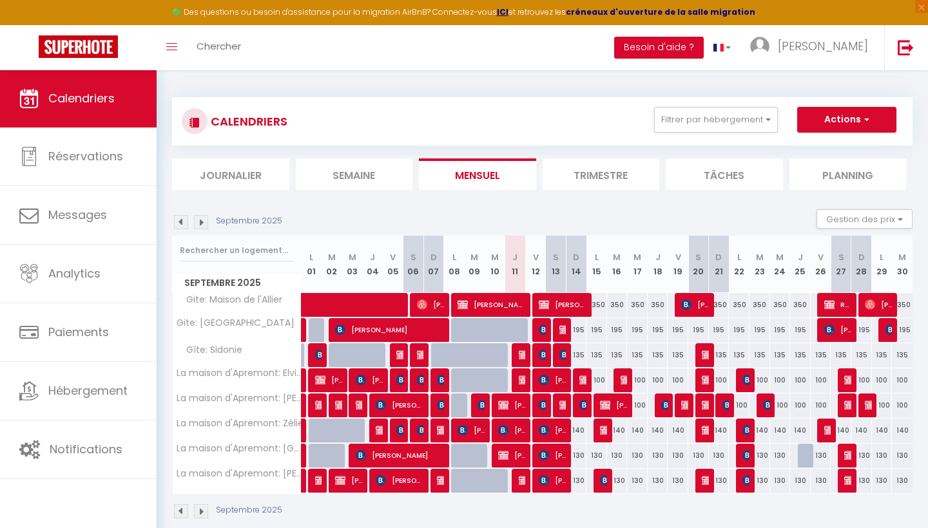
scroll to position [0, 0]
